Goal: Find contact information: Find contact information

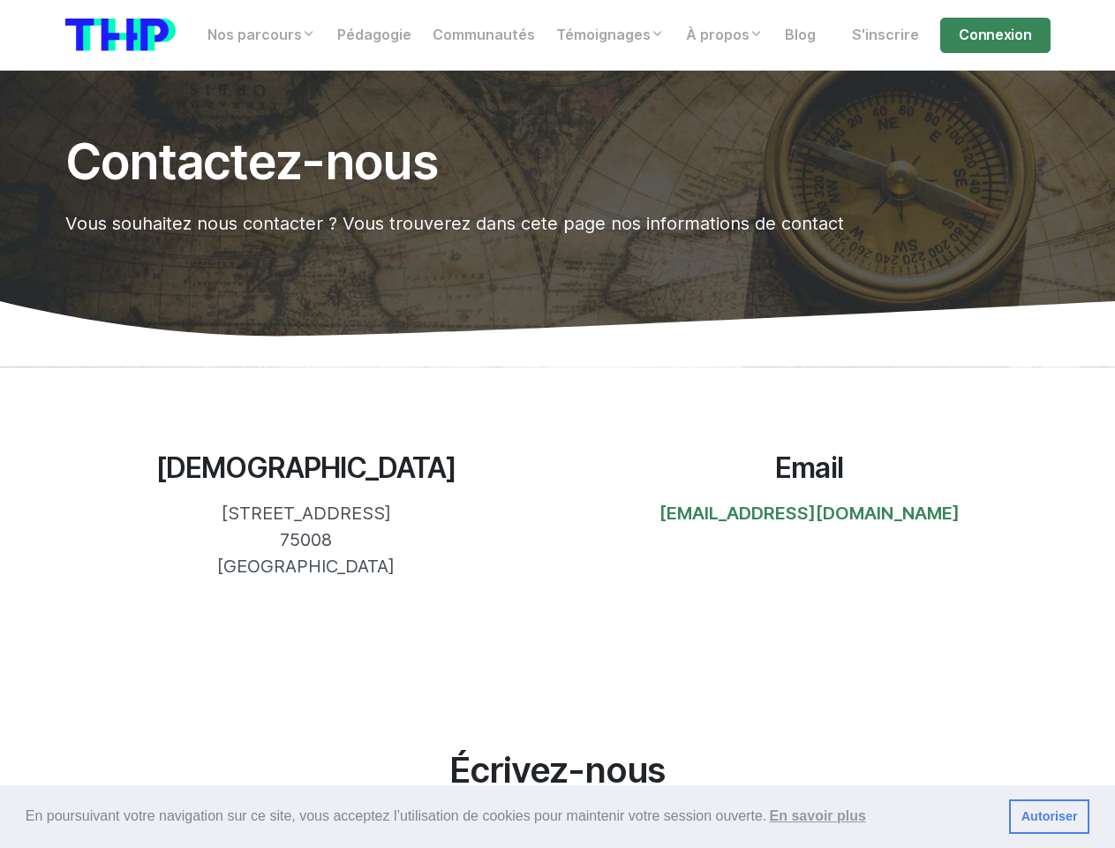
click at [557, 424] on section "[DEMOGRAPHIC_DATA] [STREET_ADDRESS] 75008 [GEOGRAPHIC_DATA] Email [EMAIL_ADDRES…" at bounding box center [557, 514] width 1115 height 297
click at [557, 817] on span "En poursuivant votre navigation sur ce site, vous acceptez l’utilisation de coo…" at bounding box center [511, 816] width 970 height 26
click at [1049, 817] on link "Autoriser" at bounding box center [1049, 816] width 80 height 35
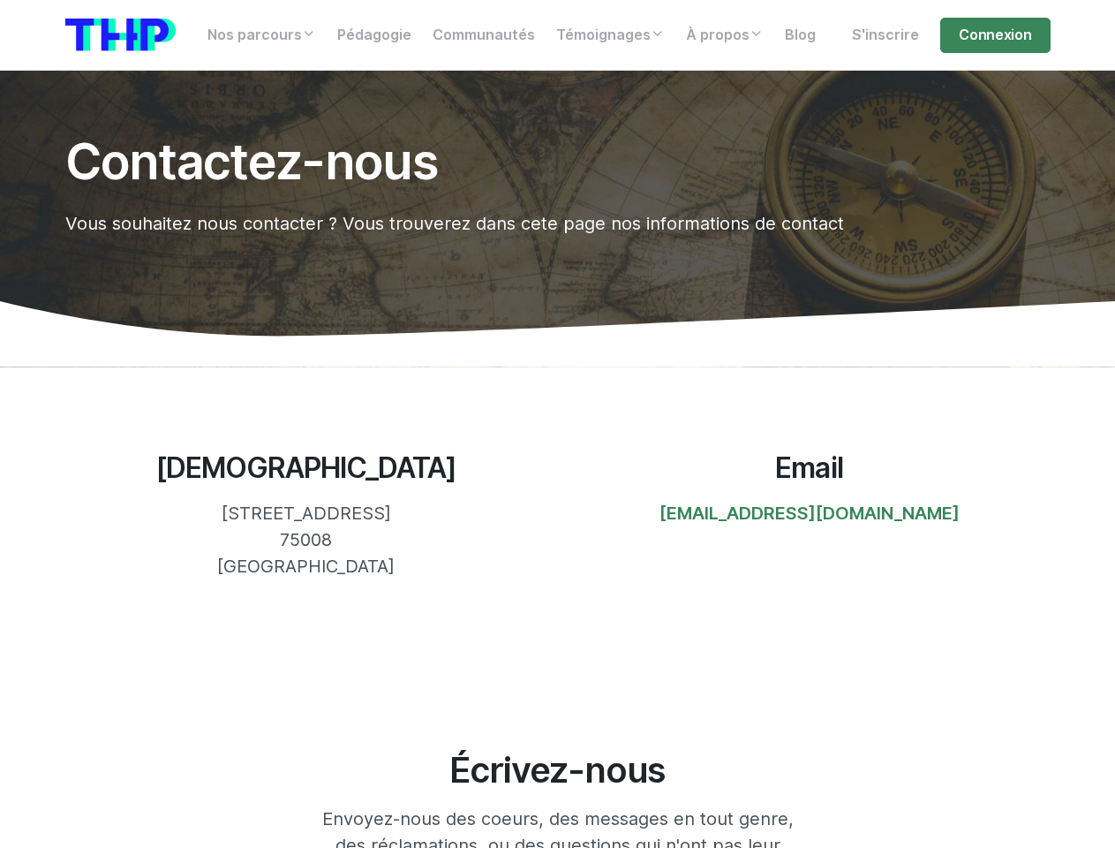
click at [263, 35] on link "Nos parcours" at bounding box center [262, 35] width 130 height 35
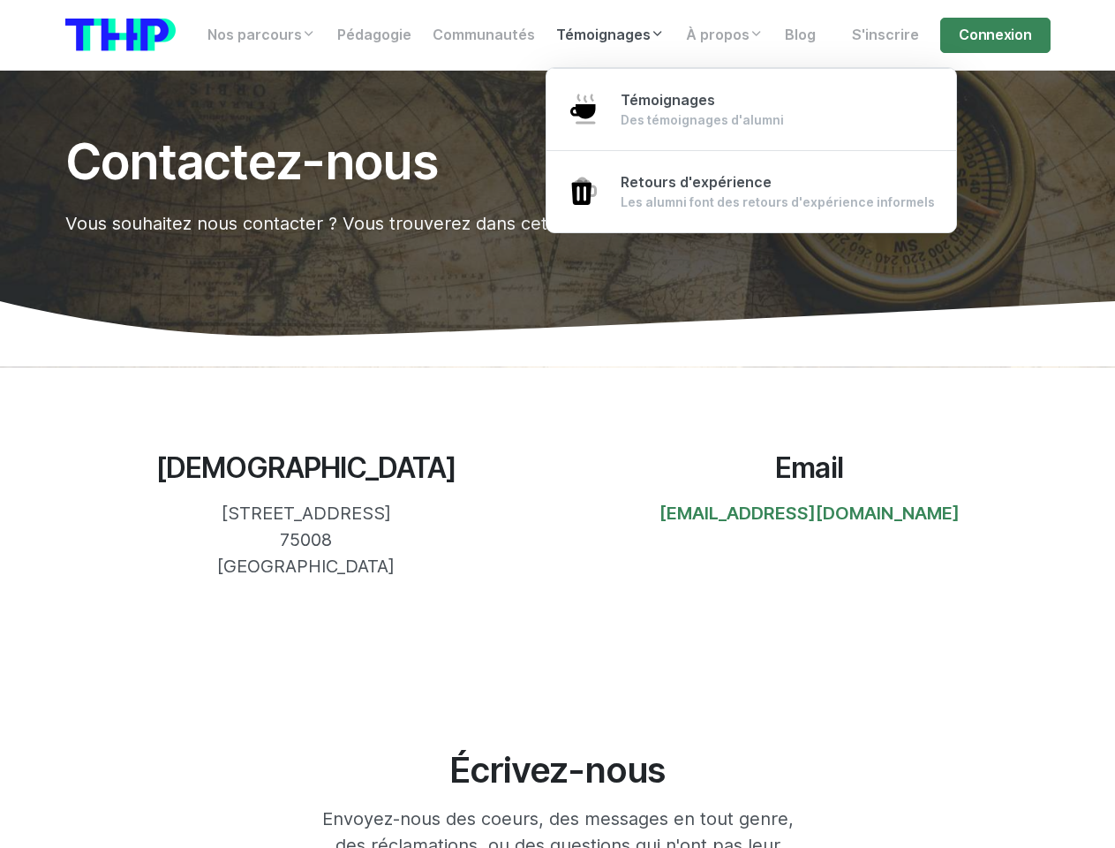
click at [615, 35] on link "Témoignages" at bounding box center [611, 35] width 130 height 35
click at [732, 35] on link "À propos" at bounding box center [725, 35] width 99 height 35
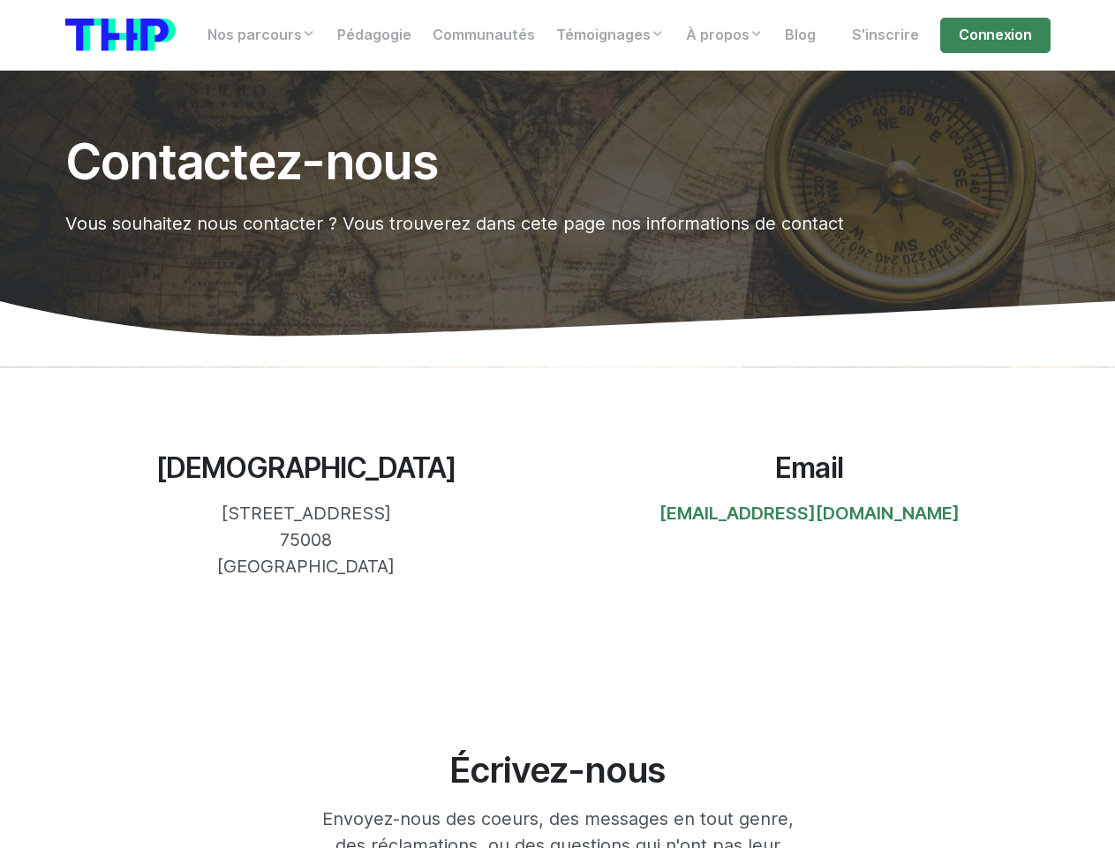
click at [809, 514] on link "[EMAIL_ADDRESS][DOMAIN_NAME]" at bounding box center [810, 512] width 300 height 21
